Goal: Transaction & Acquisition: Register for event/course

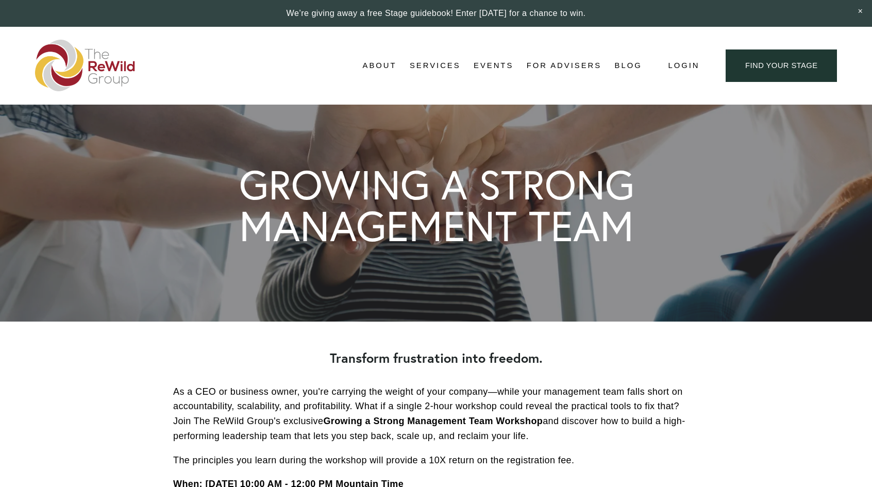
click at [113, 74] on img at bounding box center [85, 66] width 101 height 52
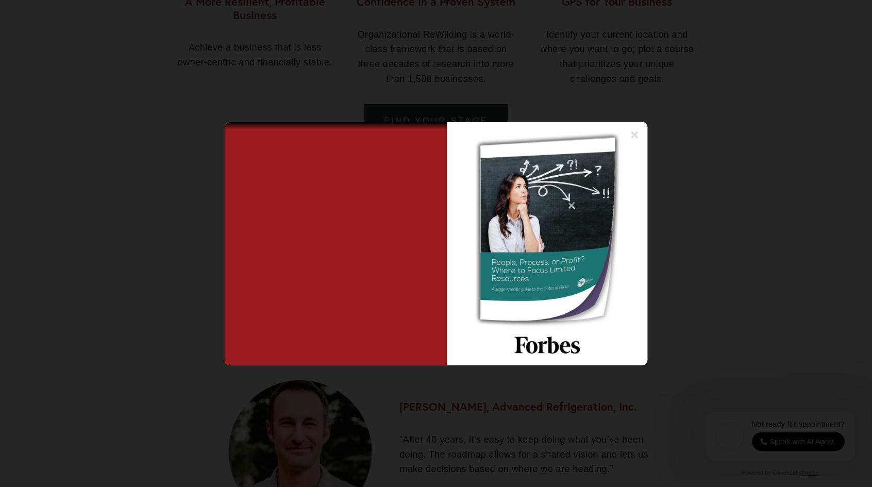
scroll to position [1185, 0]
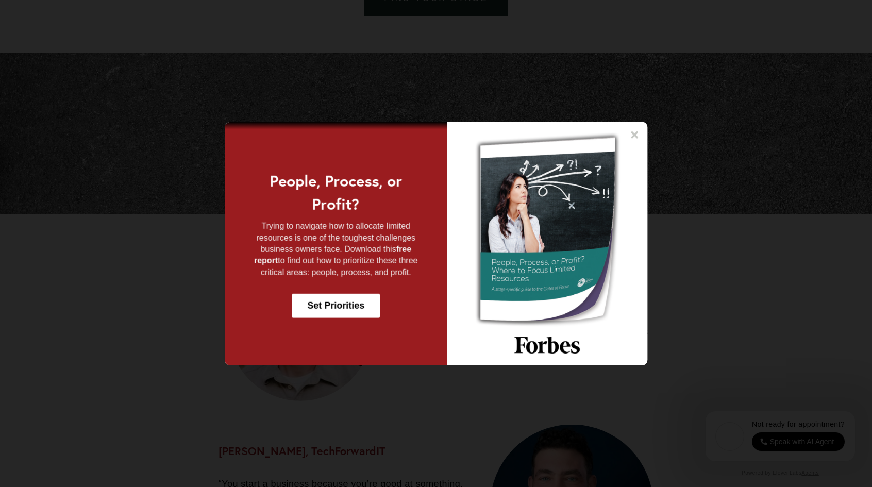
click at [634, 137] on icon at bounding box center [634, 134] width 10 height 10
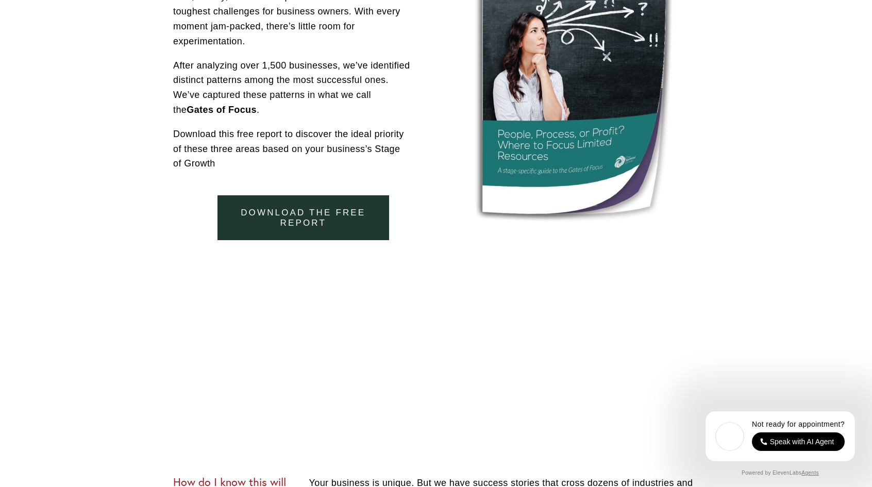
scroll to position [3297, 0]
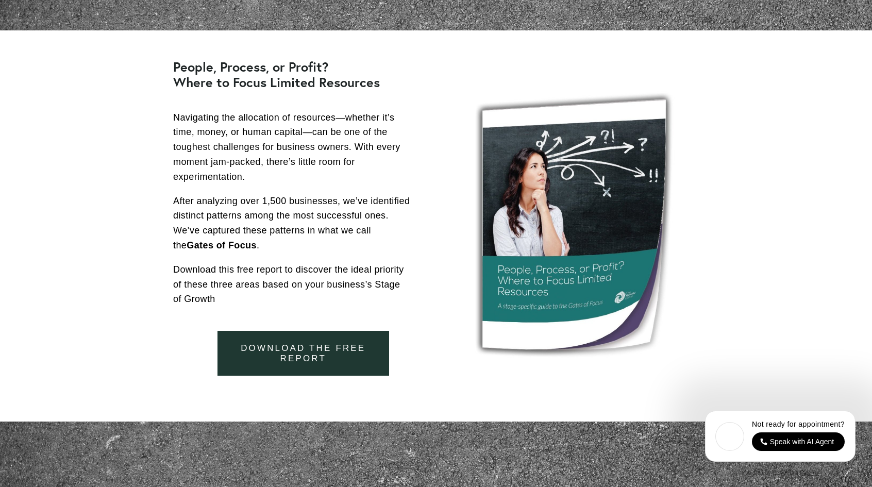
click at [297, 332] on div "People, Process, or Profit? Where to Focus Limited Resources Navigating the all…" at bounding box center [436, 225] width 872 height 333
click at [298, 350] on link "download the free report" at bounding box center [303, 353] width 172 height 45
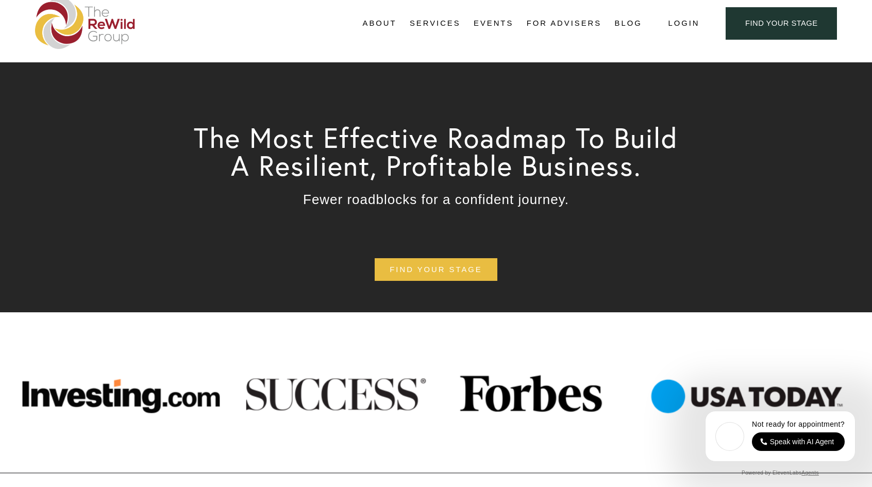
scroll to position [0, 0]
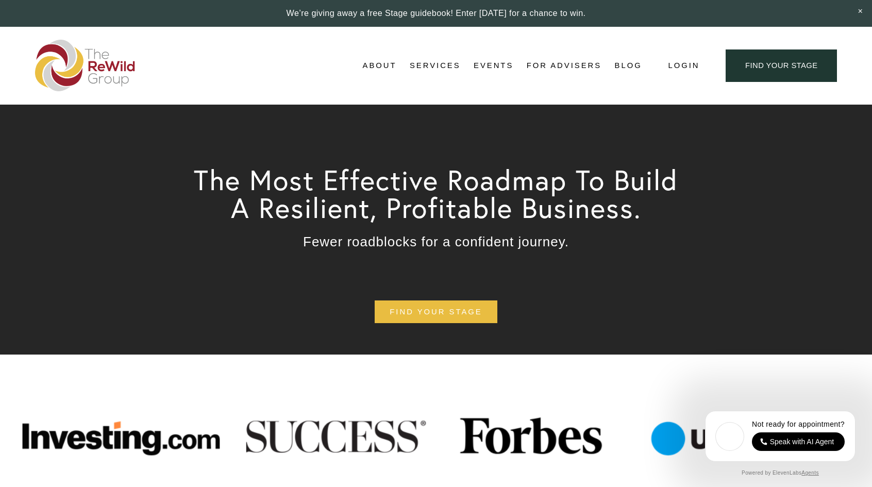
click at [492, 61] on link "Events" at bounding box center [493, 65] width 40 height 15
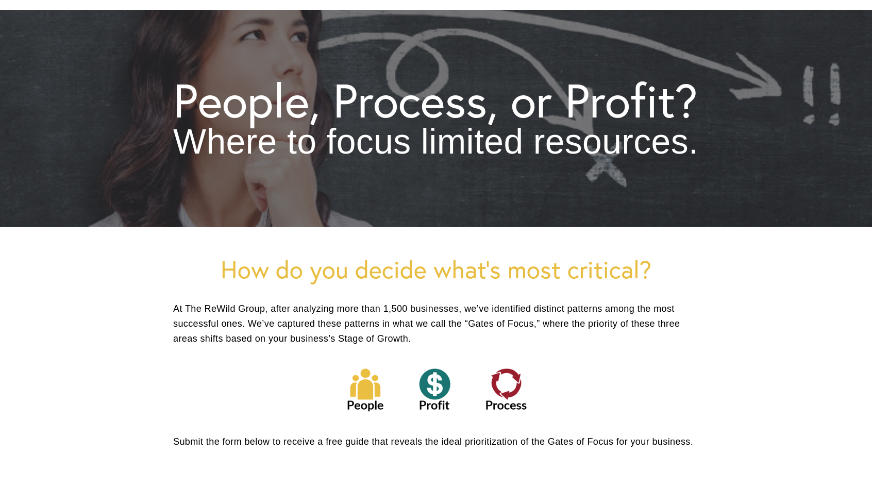
scroll to position [155, 0]
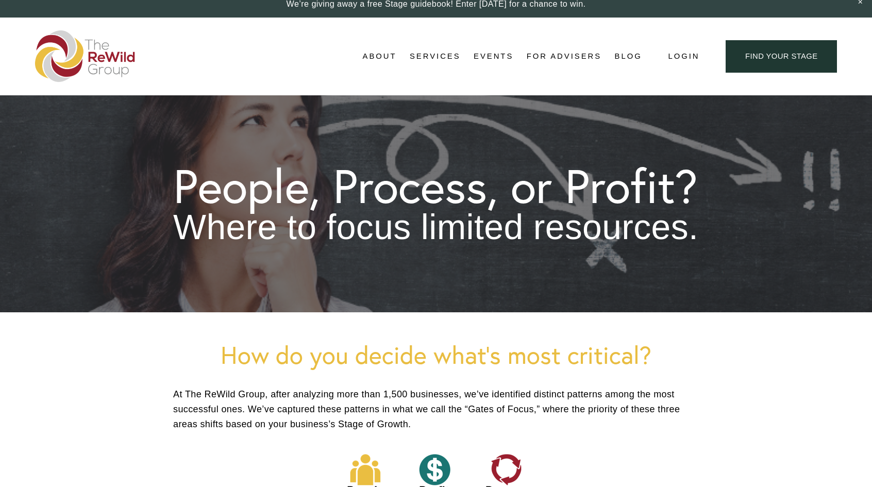
scroll to position [0, 0]
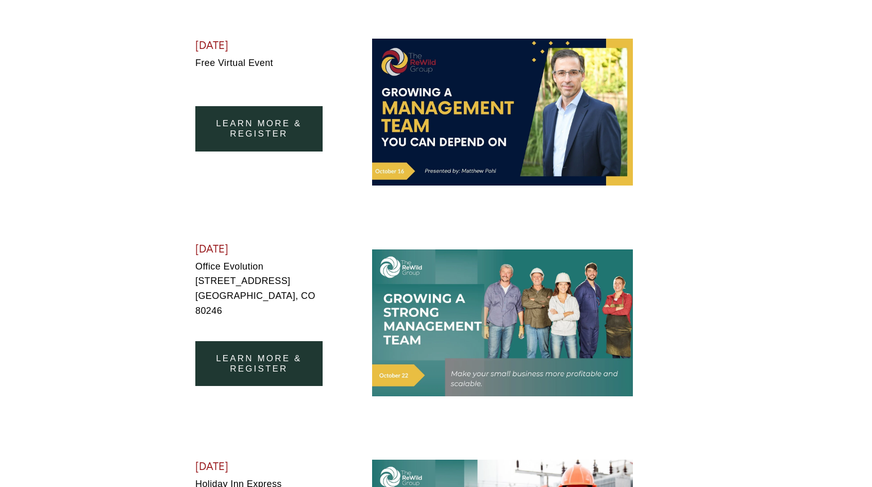
scroll to position [464, 0]
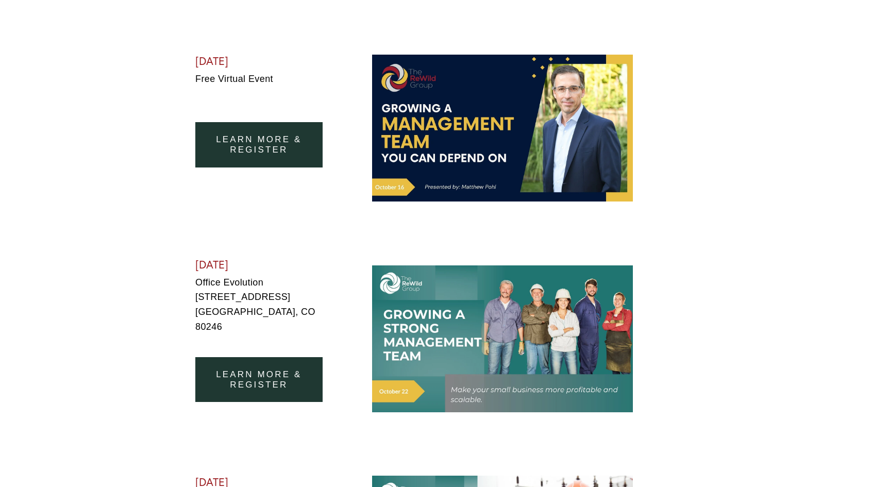
click at [256, 369] on link "learn more & register" at bounding box center [258, 379] width 127 height 45
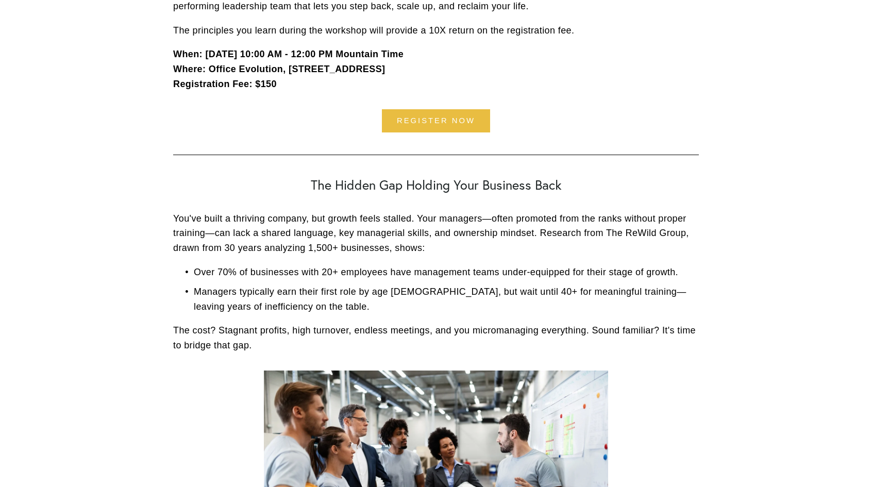
scroll to position [309, 0]
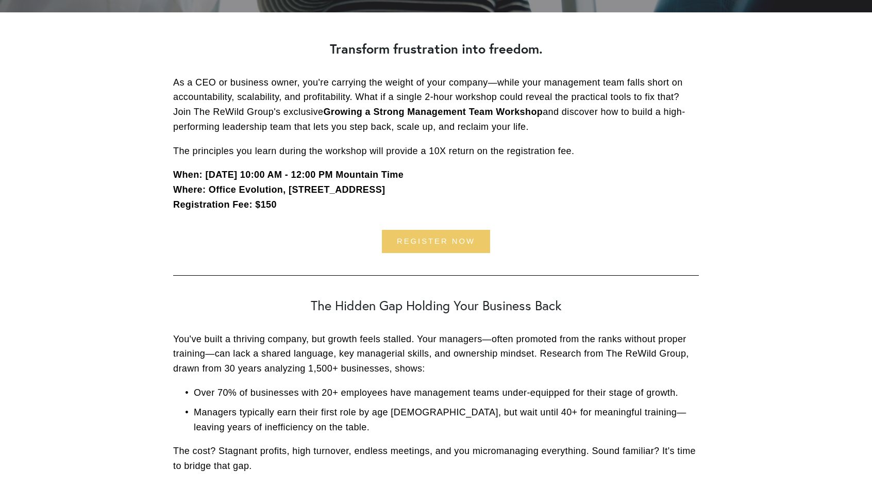
click at [440, 236] on link "register now" at bounding box center [436, 241] width 108 height 23
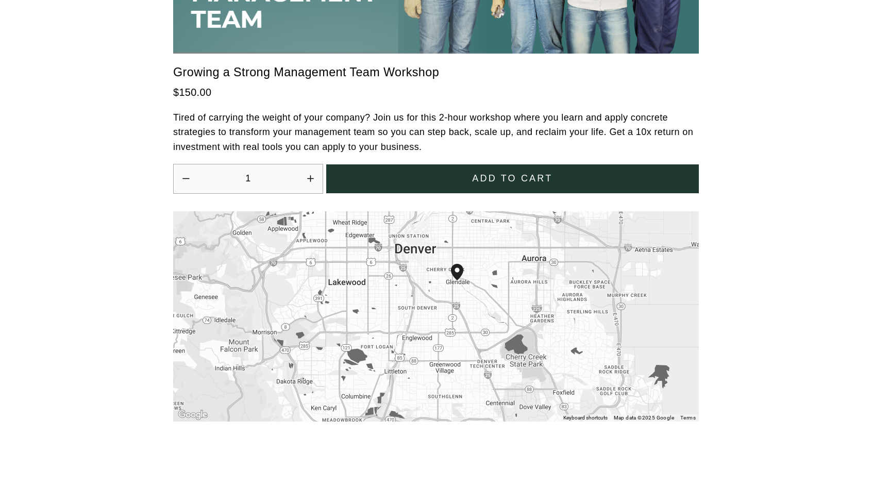
scroll to position [3060, 0]
click at [503, 173] on span "Add to cart" at bounding box center [512, 178] width 80 height 14
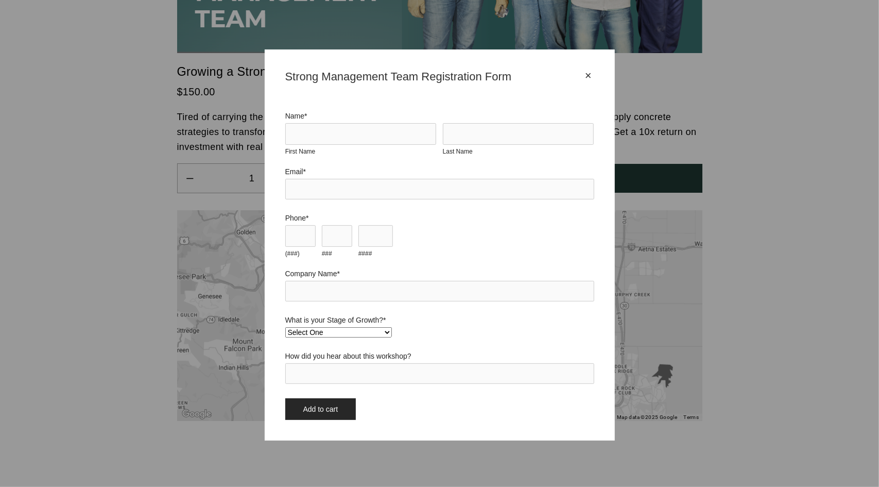
click at [588, 74] on div "×" at bounding box center [588, 75] width 11 height 11
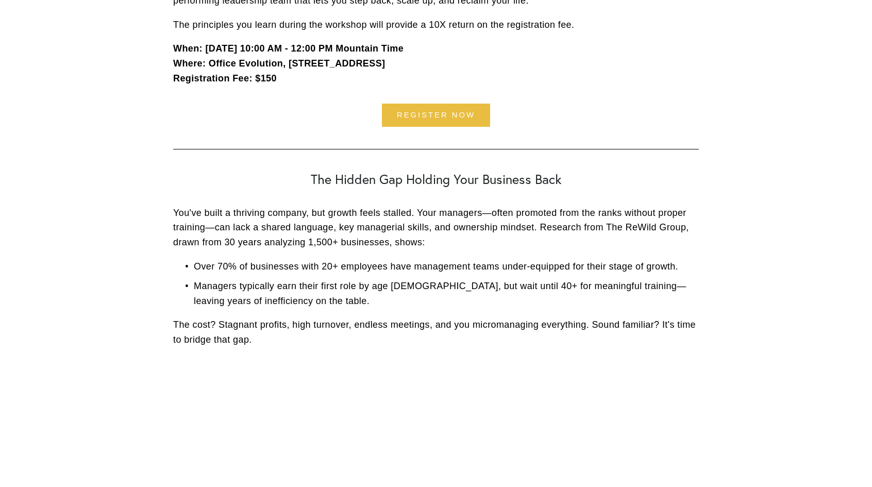
scroll to position [432, 0]
